Goal: Transaction & Acquisition: Purchase product/service

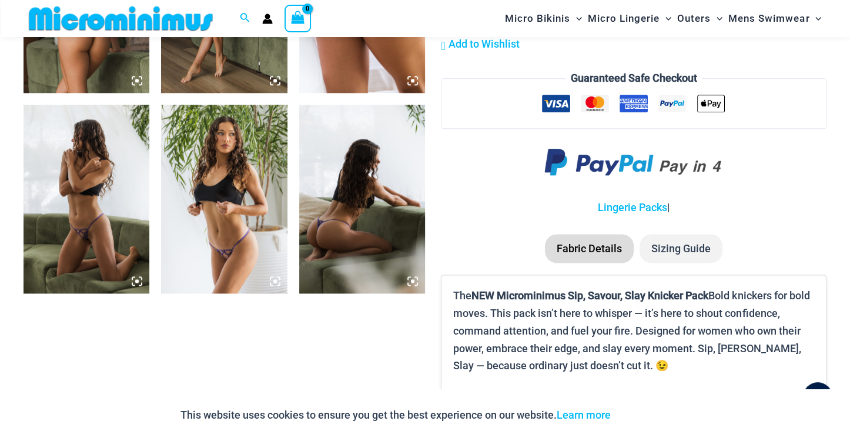
scroll to position [1424, 0]
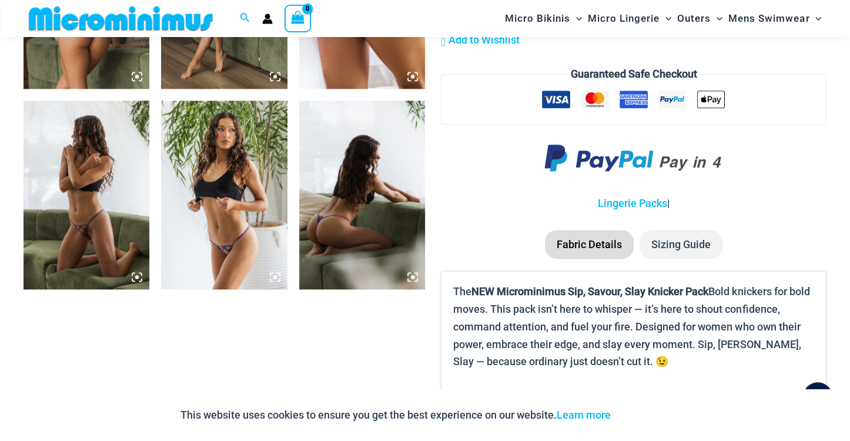
click at [94, 221] on img at bounding box center [87, 195] width 126 height 189
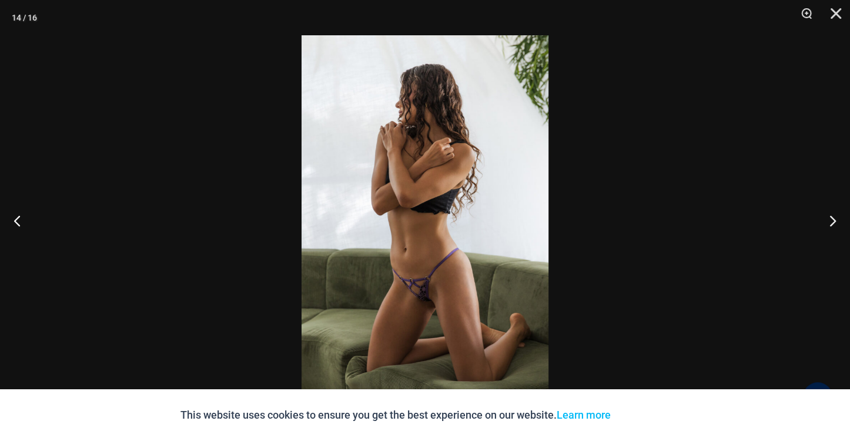
click at [454, 275] on img at bounding box center [425, 220] width 247 height 371
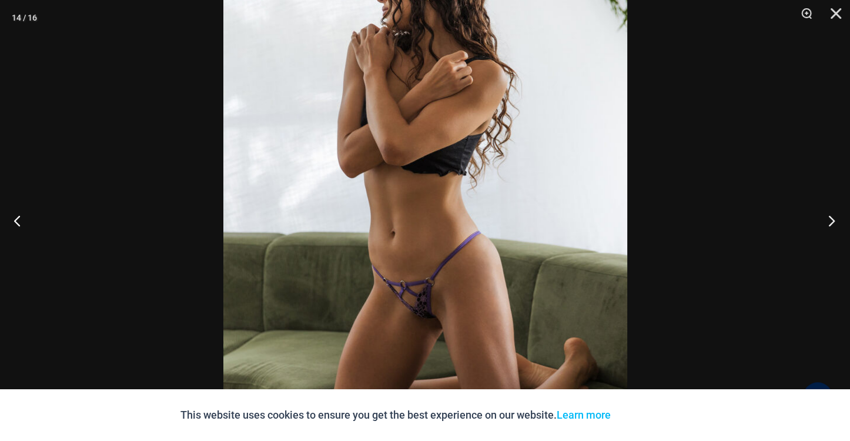
click at [833, 222] on button "Next" at bounding box center [828, 220] width 44 height 59
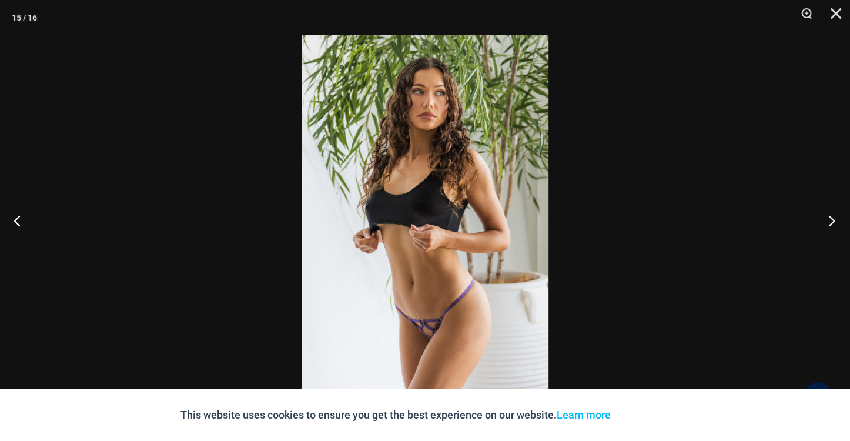
click at [835, 223] on button "Next" at bounding box center [828, 220] width 44 height 59
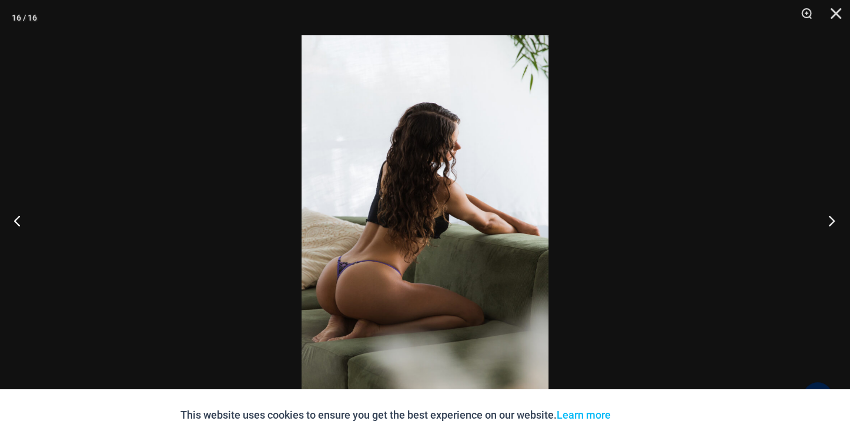
click at [835, 223] on button "Next" at bounding box center [828, 220] width 44 height 59
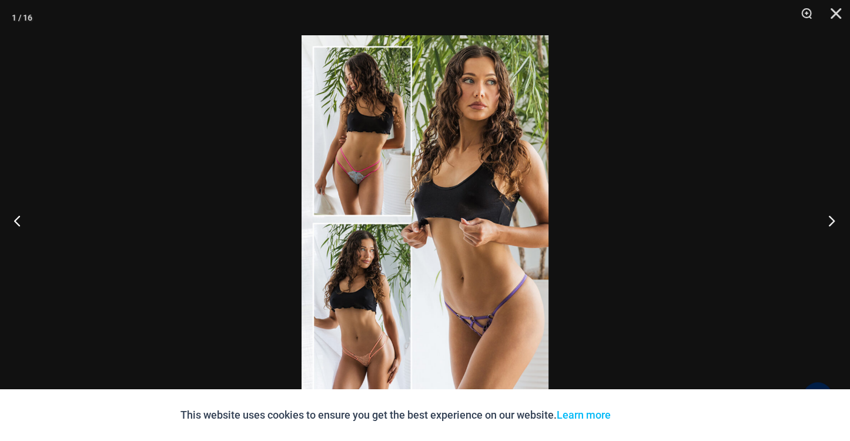
click at [835, 223] on button "Next" at bounding box center [828, 220] width 44 height 59
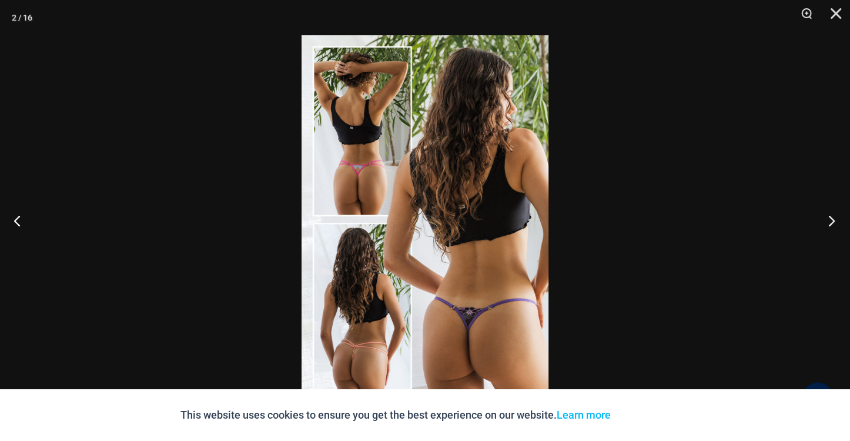
click at [835, 223] on button "Next" at bounding box center [828, 220] width 44 height 59
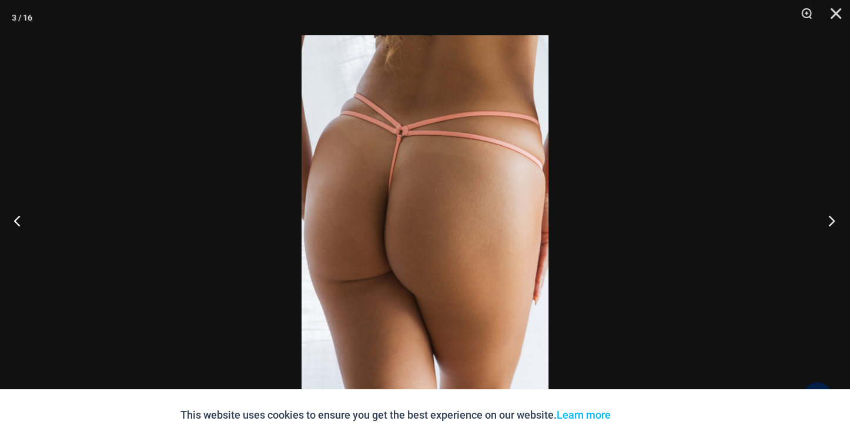
click at [836, 224] on button "Next" at bounding box center [828, 220] width 44 height 59
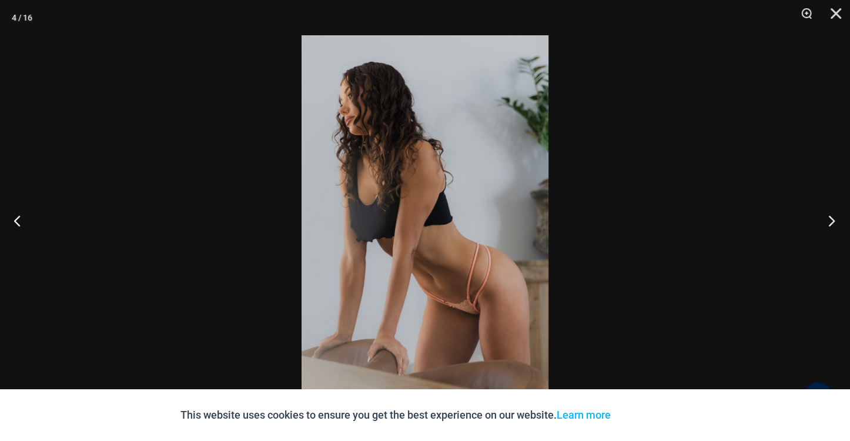
click at [836, 225] on button "Next" at bounding box center [828, 220] width 44 height 59
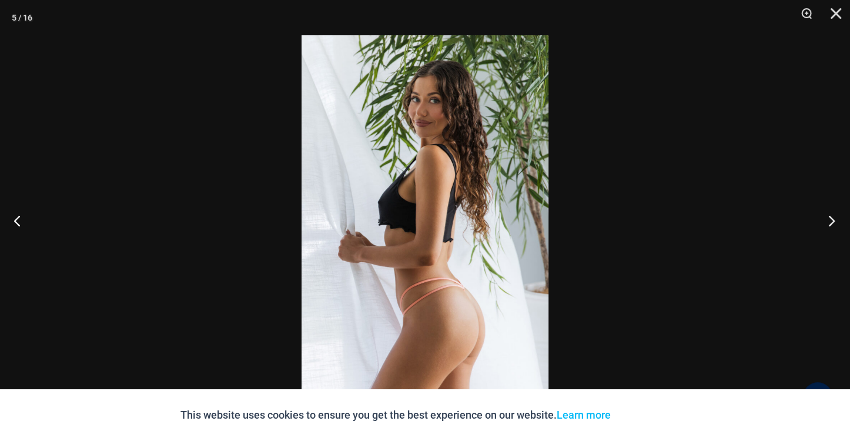
click at [836, 225] on button "Next" at bounding box center [828, 220] width 44 height 59
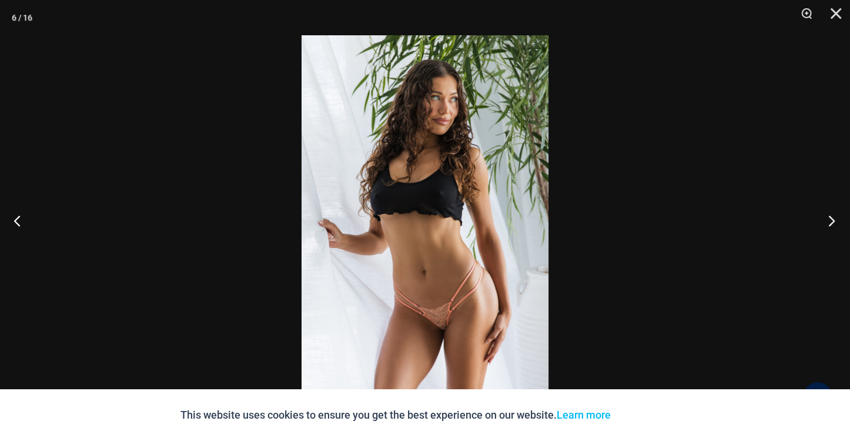
click at [837, 225] on button "Next" at bounding box center [828, 220] width 44 height 59
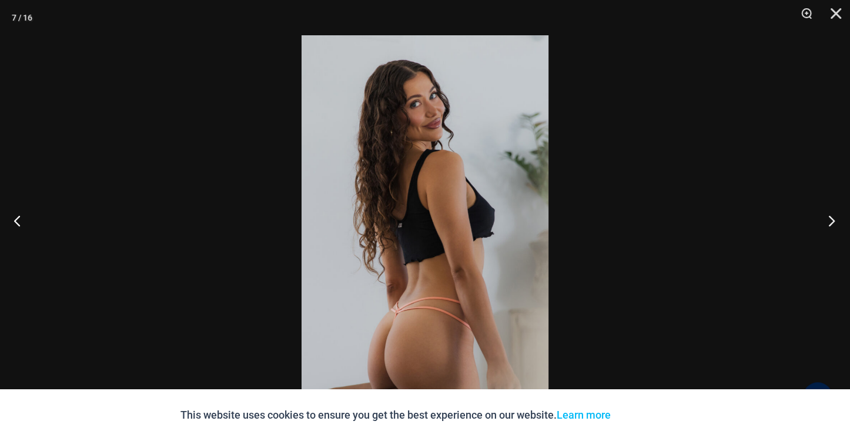
click at [838, 226] on button "Next" at bounding box center [828, 220] width 44 height 59
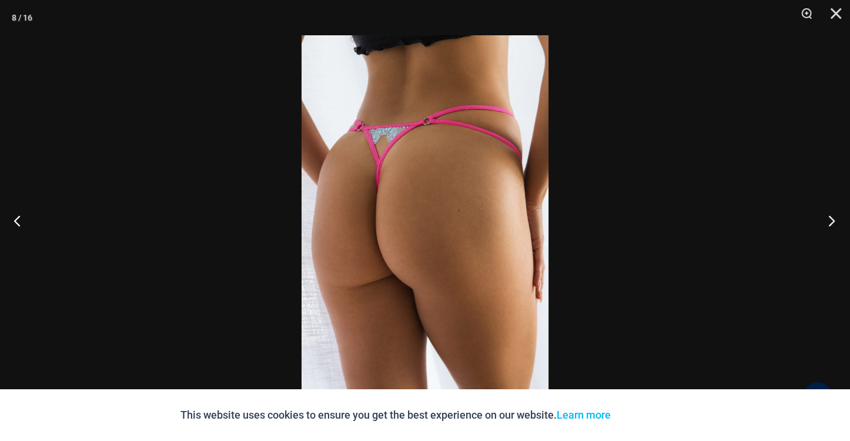
click at [838, 226] on button "Next" at bounding box center [828, 220] width 44 height 59
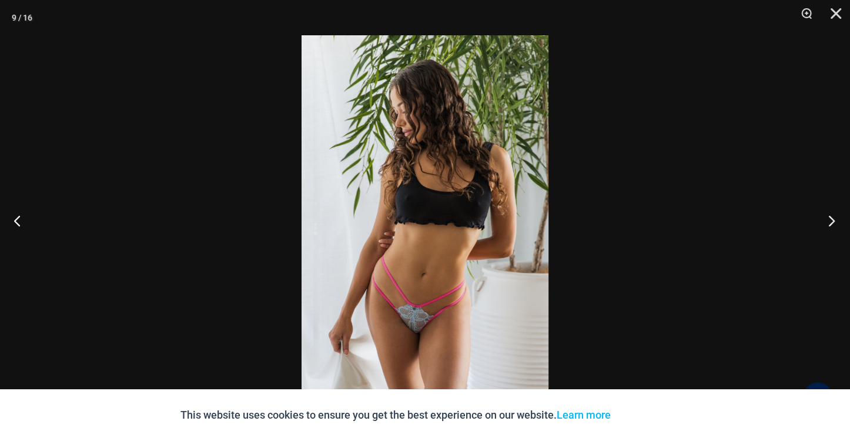
click at [838, 226] on button "Next" at bounding box center [828, 220] width 44 height 59
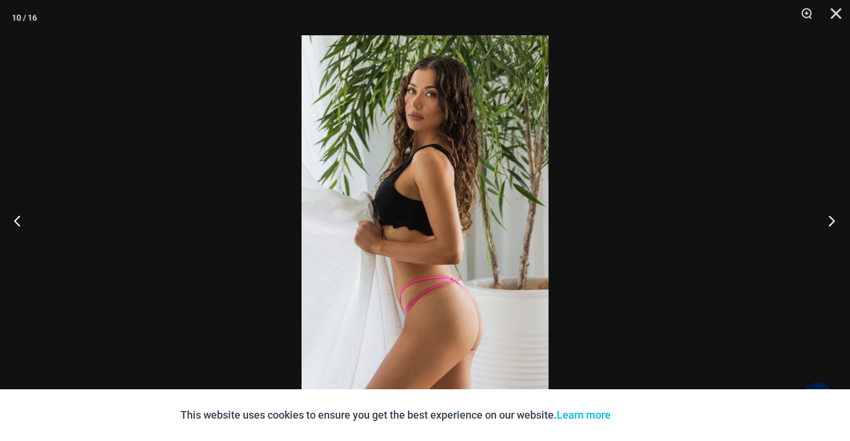
click at [838, 226] on button "Next" at bounding box center [828, 220] width 44 height 59
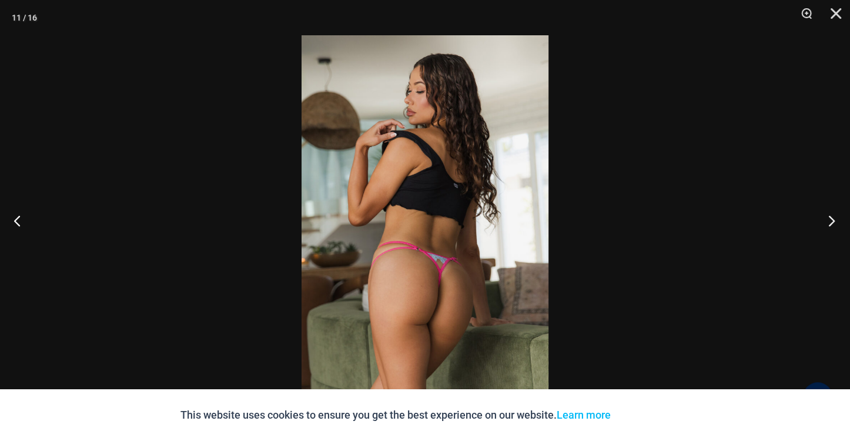
click at [838, 226] on button "Next" at bounding box center [828, 220] width 44 height 59
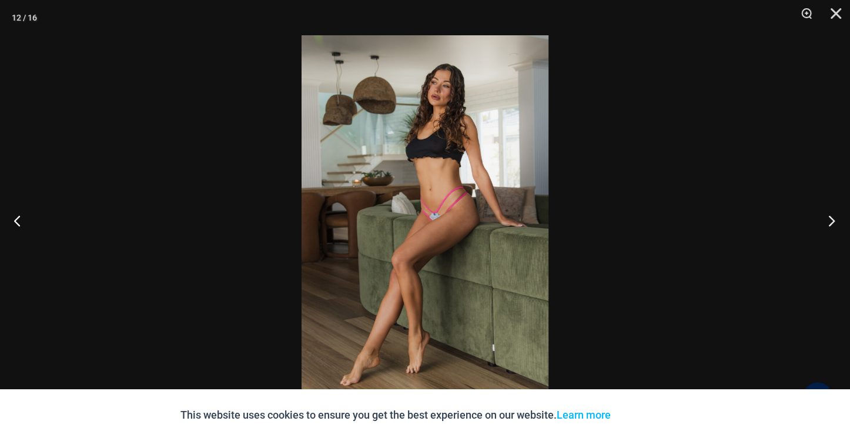
click at [838, 226] on button "Next" at bounding box center [828, 220] width 44 height 59
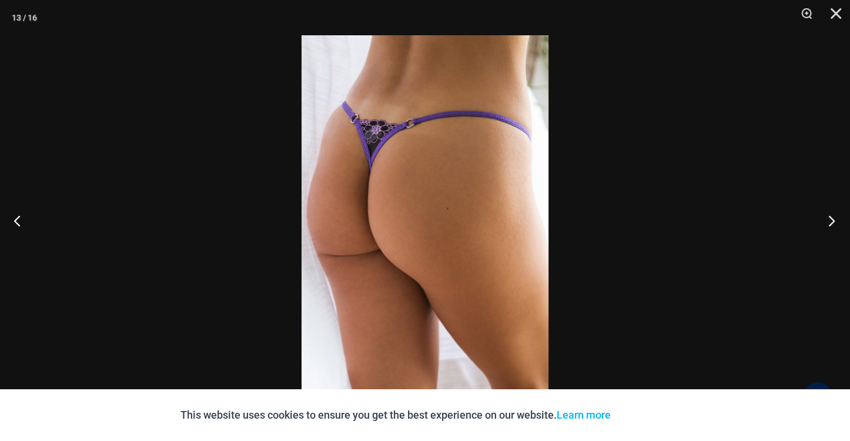
click at [838, 226] on button "Next" at bounding box center [828, 220] width 44 height 59
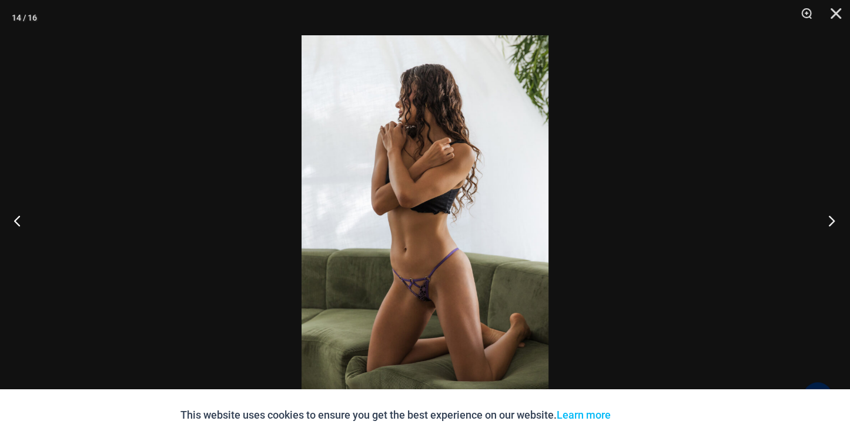
click at [838, 226] on button "Next" at bounding box center [828, 220] width 44 height 59
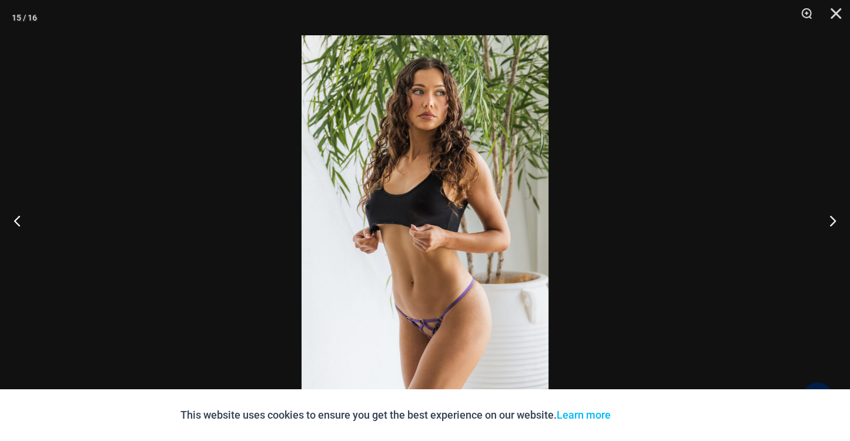
click at [455, 279] on img at bounding box center [425, 220] width 247 height 371
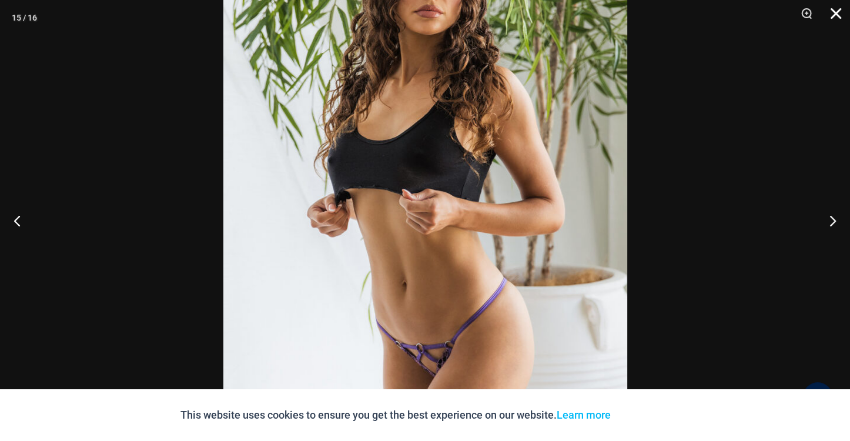
click at [838, 11] on button "Close" at bounding box center [832, 17] width 29 height 35
